Goal: Task Accomplishment & Management: Use online tool/utility

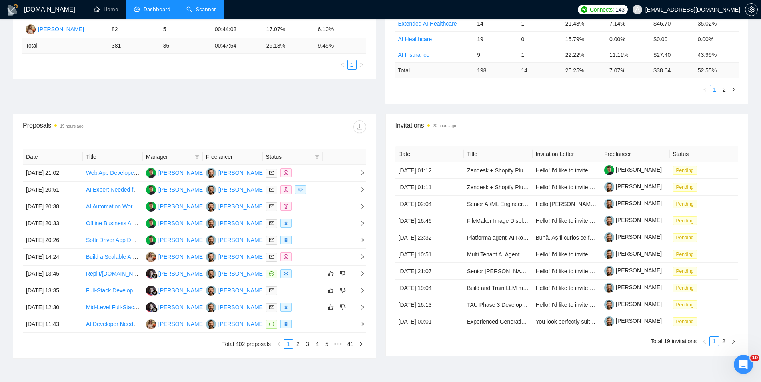
click at [209, 8] on link "Scanner" at bounding box center [201, 9] width 30 height 7
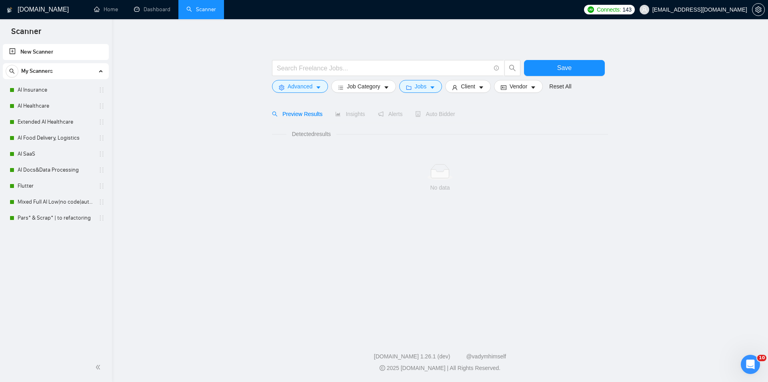
click at [61, 88] on link "AI Insurance" at bounding box center [56, 90] width 76 height 16
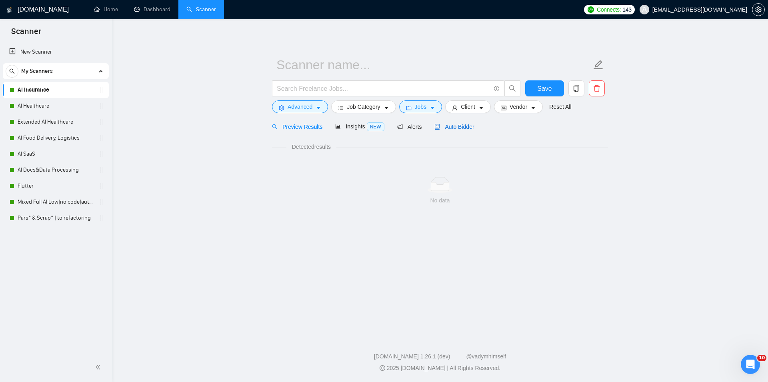
click at [452, 127] on span "Auto Bidder" at bounding box center [454, 127] width 40 height 6
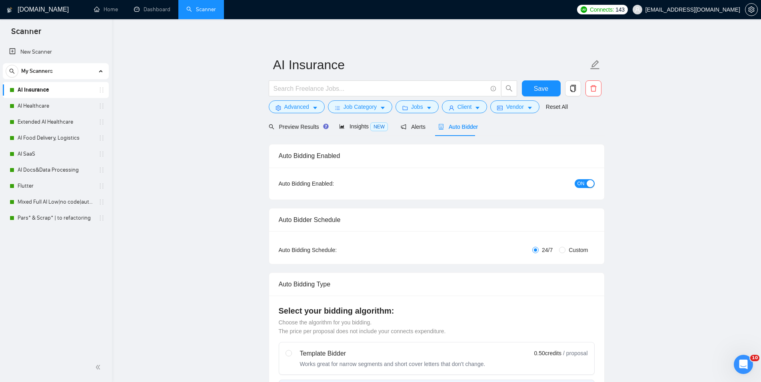
click at [588, 185] on div "button" at bounding box center [590, 183] width 7 height 7
click at [552, 92] on button "Save" at bounding box center [541, 88] width 39 height 16
click at [42, 106] on link "AI Healthcare" at bounding box center [56, 106] width 76 height 16
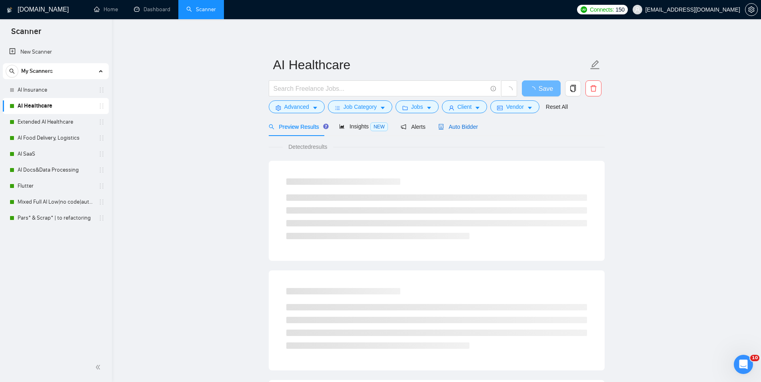
click at [460, 129] on span "Auto Bidder" at bounding box center [458, 127] width 40 height 6
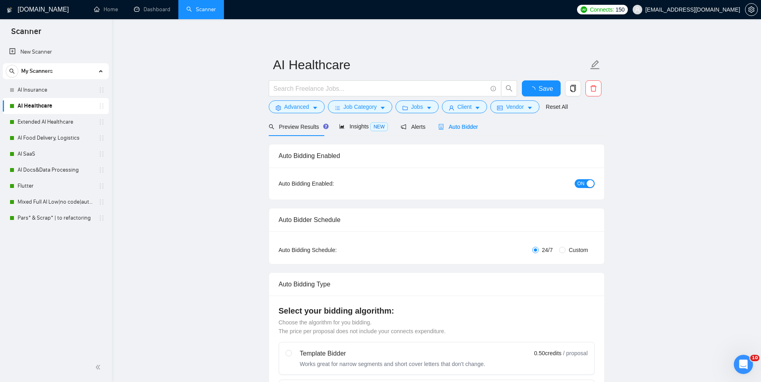
click at [582, 182] on span "ON" at bounding box center [581, 183] width 7 height 9
checkbox input "true"
click at [538, 86] on span "Save" at bounding box center [541, 89] width 14 height 10
click at [46, 123] on link "Extended AI Healthcare" at bounding box center [56, 122] width 76 height 16
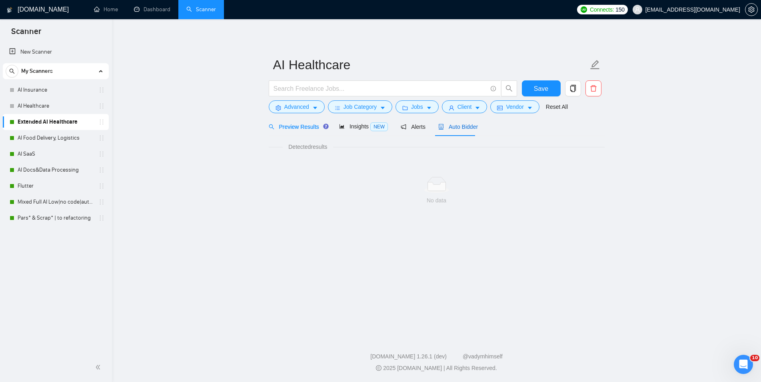
click at [453, 123] on div "Auto Bidder" at bounding box center [458, 126] width 40 height 9
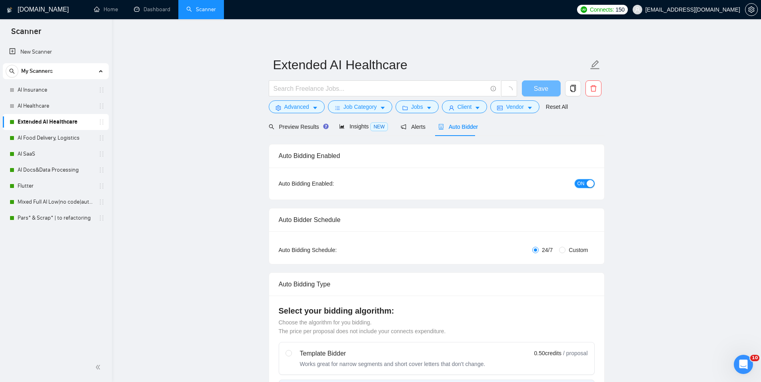
click at [582, 183] on span "ON" at bounding box center [581, 183] width 7 height 9
checkbox input "true"
click at [540, 88] on span "Save" at bounding box center [546, 89] width 14 height 10
click at [41, 137] on link "AI Food Delivery, Logistics" at bounding box center [56, 138] width 76 height 16
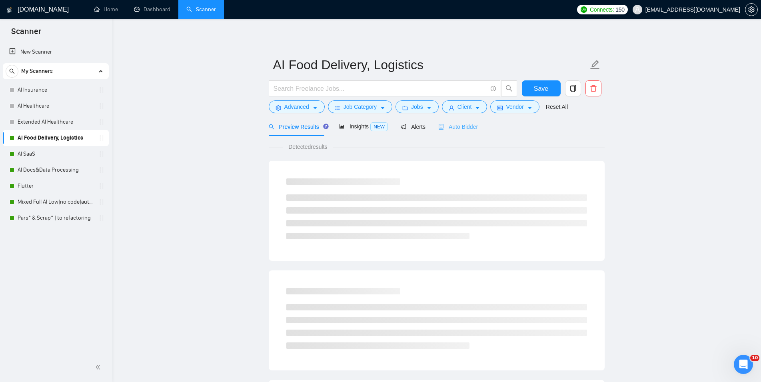
click at [455, 122] on div "Auto Bidder" at bounding box center [458, 126] width 40 height 19
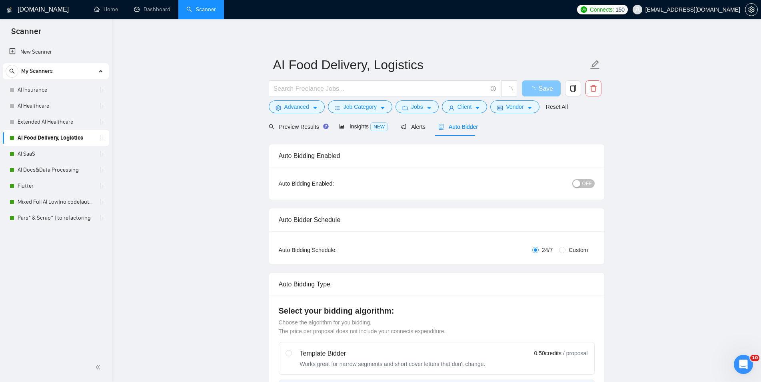
click at [547, 88] on span "Save" at bounding box center [546, 89] width 14 height 10
click at [65, 151] on link "AI SaaS" at bounding box center [56, 154] width 76 height 16
click at [450, 124] on span "Auto Bidder" at bounding box center [458, 127] width 40 height 6
click at [546, 88] on span "Save" at bounding box center [541, 89] width 14 height 10
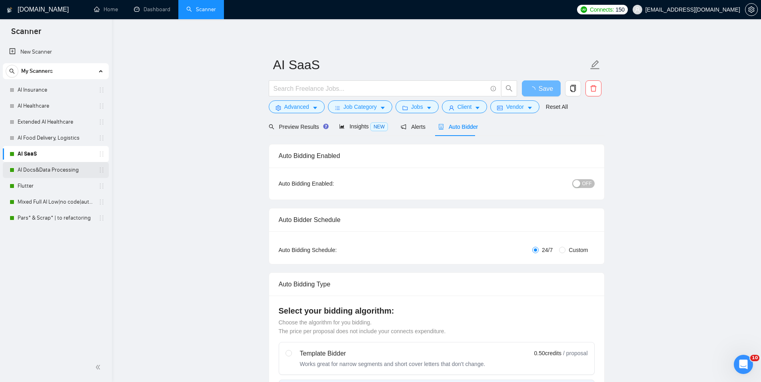
click at [75, 173] on link "AI Docs&Data Processing" at bounding box center [56, 170] width 76 height 16
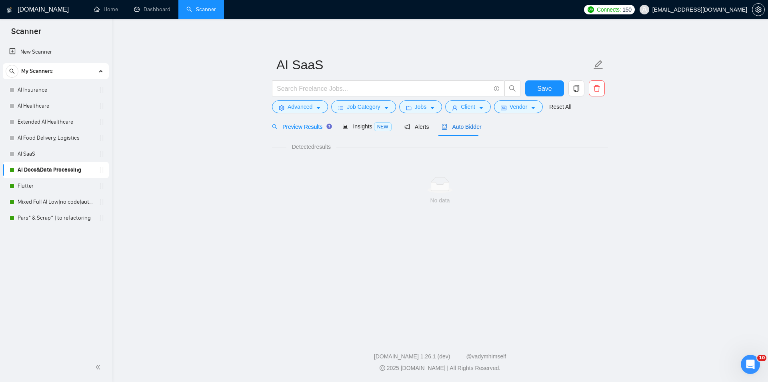
click at [468, 126] on span "Auto Bidder" at bounding box center [462, 127] width 40 height 6
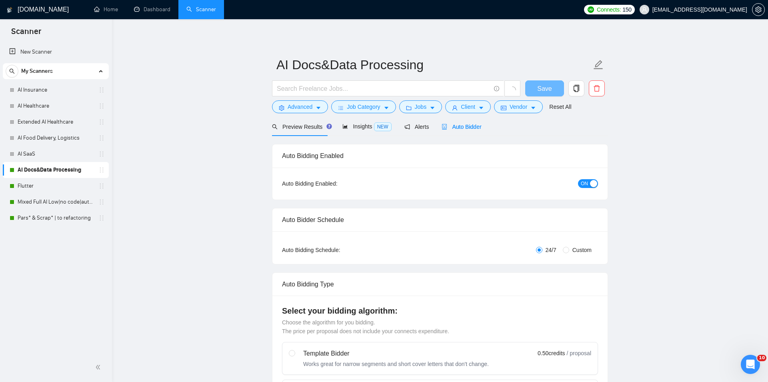
click at [585, 186] on button "ON" at bounding box center [588, 183] width 20 height 9
click at [541, 90] on span "Save" at bounding box center [541, 89] width 14 height 10
click at [40, 180] on link "Flutter" at bounding box center [56, 186] width 76 height 16
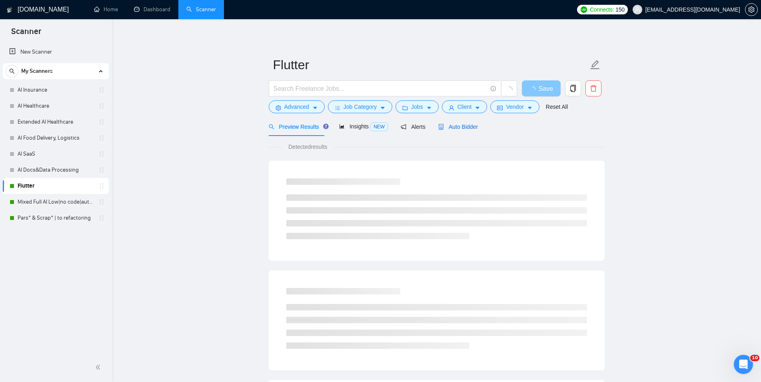
click at [460, 131] on div "Auto Bidder" at bounding box center [458, 126] width 40 height 9
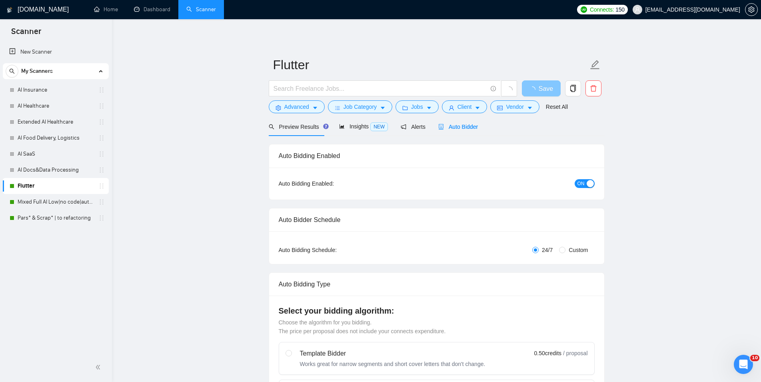
click at [579, 186] on span "ON" at bounding box center [581, 183] width 7 height 9
click at [539, 91] on span "Save" at bounding box center [541, 89] width 14 height 10
click at [58, 205] on link "Mixed Full AI Low|no code|automations" at bounding box center [56, 202] width 76 height 16
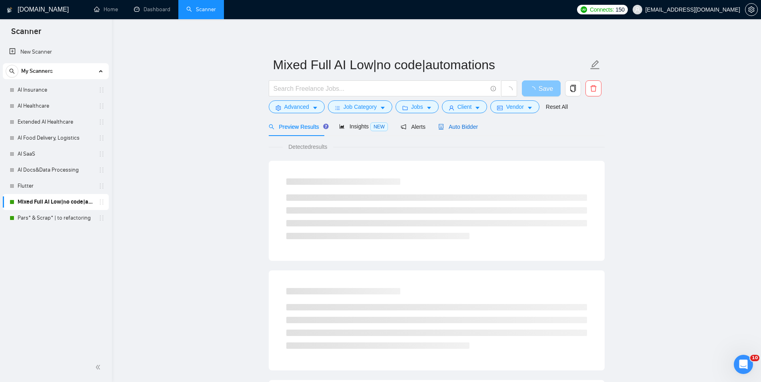
click at [460, 129] on span "Auto Bidder" at bounding box center [458, 127] width 40 height 6
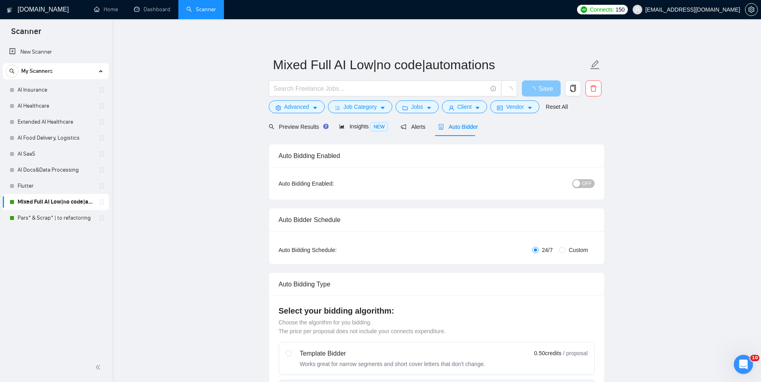
click at [546, 87] on span "Save" at bounding box center [546, 89] width 14 height 10
click at [43, 220] on link "Pars* & Scrap* | to refactoring" at bounding box center [56, 218] width 76 height 16
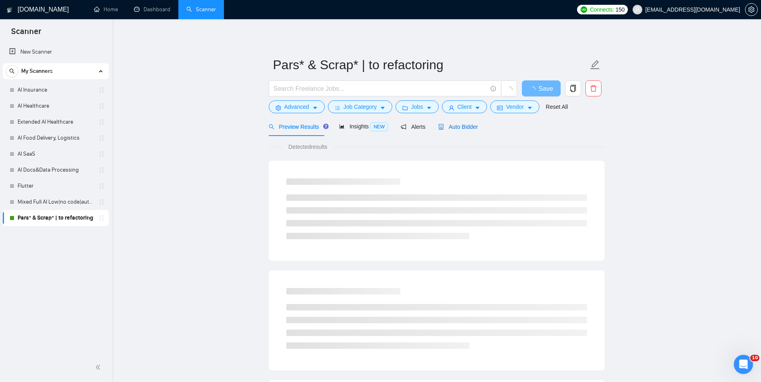
click at [467, 124] on span "Auto Bidder" at bounding box center [458, 127] width 40 height 6
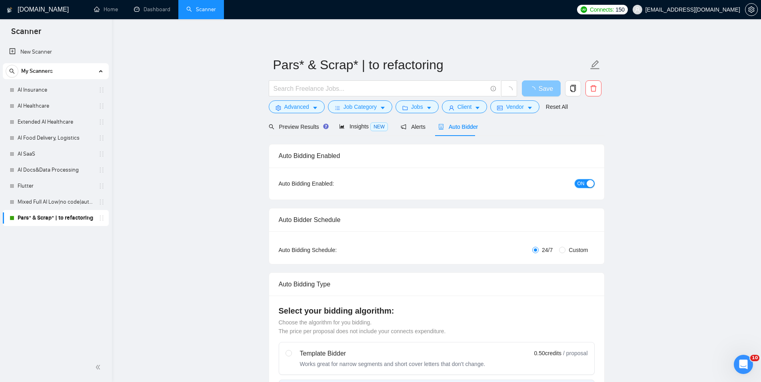
click at [587, 182] on div "button" at bounding box center [590, 183] width 7 height 7
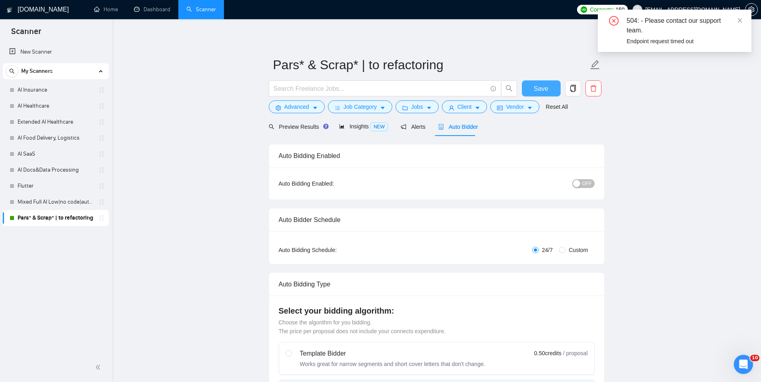
click at [543, 88] on span "Save" at bounding box center [541, 89] width 14 height 10
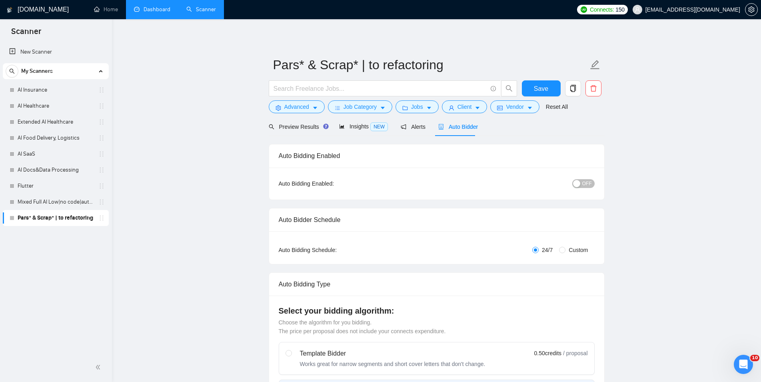
click at [147, 6] on link "Dashboard" at bounding box center [152, 9] width 36 height 7
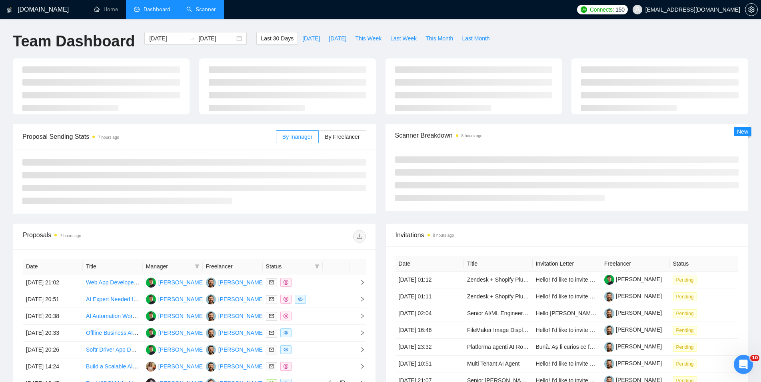
type input "[DATE]"
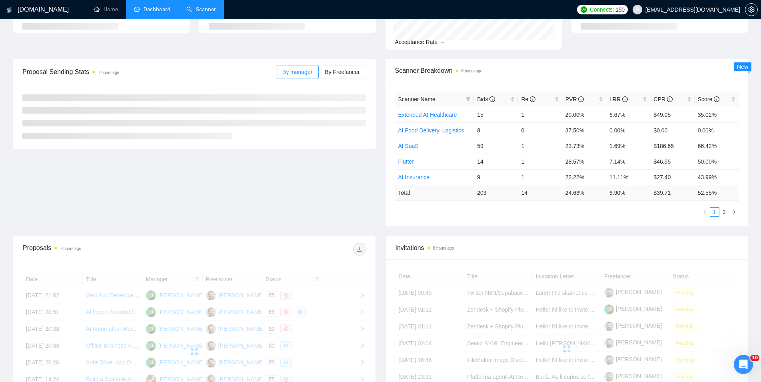
scroll to position [160, 0]
